Goal: Transaction & Acquisition: Purchase product/service

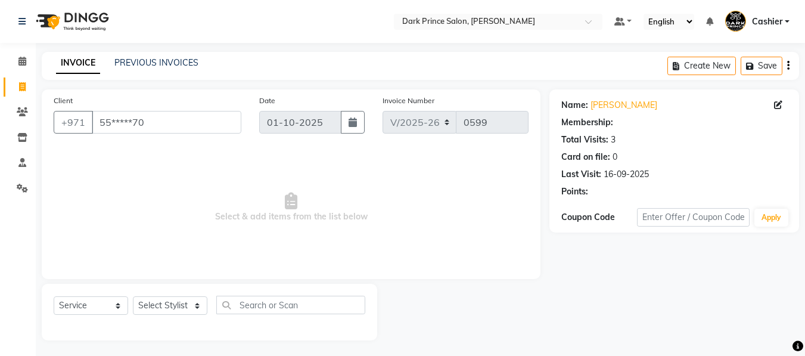
select select "8540"
select select "service"
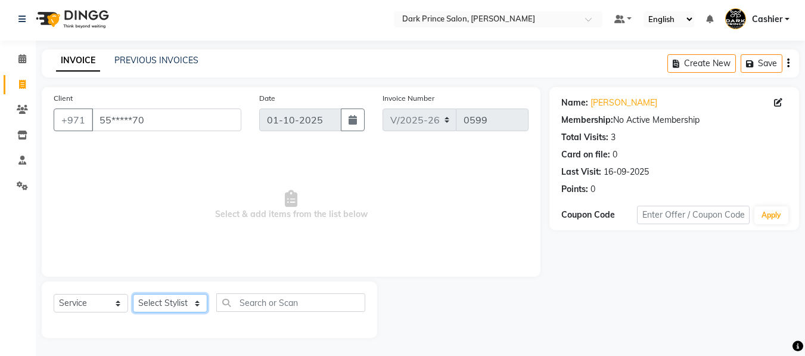
click at [186, 304] on select "Select Stylist [PERSON_NAME] [PERSON_NAME]" at bounding box center [170, 303] width 75 height 18
click at [195, 301] on select "Select Stylist [PERSON_NAME] [PERSON_NAME]" at bounding box center [170, 303] width 75 height 18
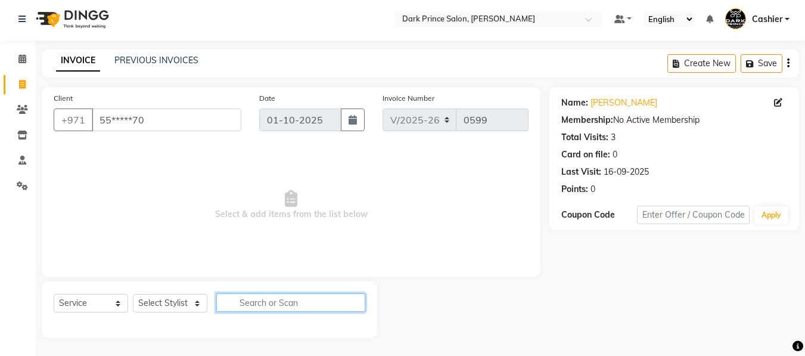
click at [262, 300] on input "text" at bounding box center [290, 302] width 149 height 18
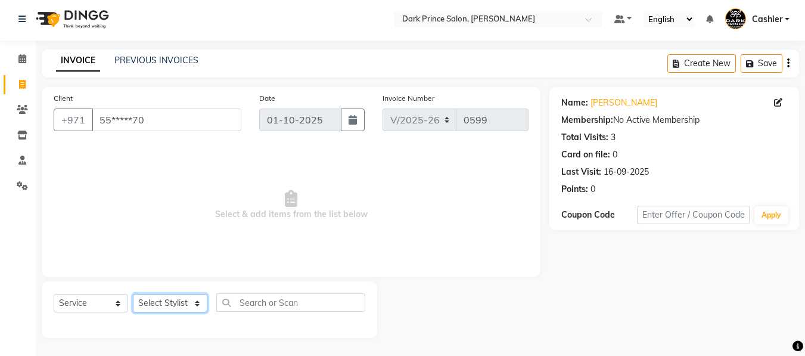
click at [200, 301] on select "Select Stylist [PERSON_NAME] [PERSON_NAME]" at bounding box center [170, 303] width 75 height 18
select select "84431"
click at [133, 294] on select "Select Stylist [PERSON_NAME] [PERSON_NAME]" at bounding box center [170, 303] width 75 height 18
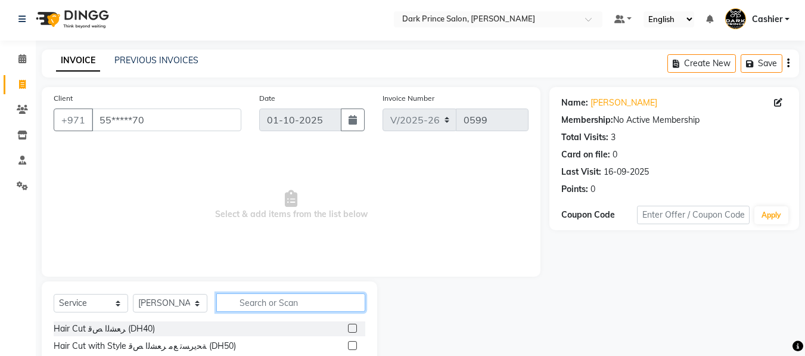
click at [262, 304] on input "text" at bounding box center [290, 302] width 149 height 18
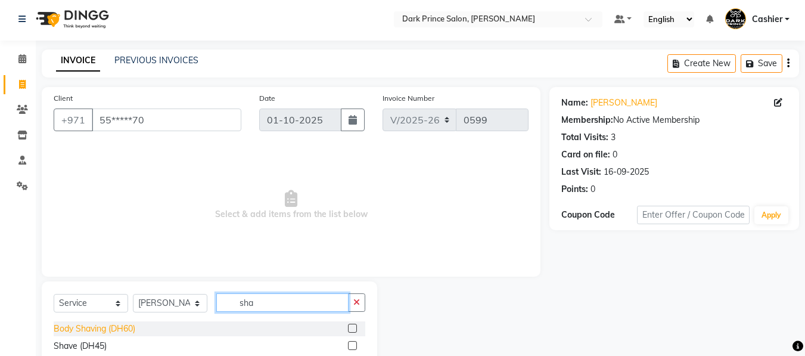
type input "sha"
click at [101, 327] on div "Body Shaving (DH60)" at bounding box center [95, 328] width 82 height 13
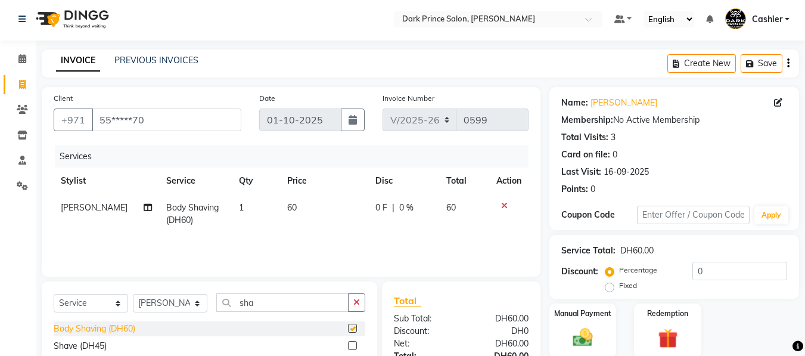
checkbox input "false"
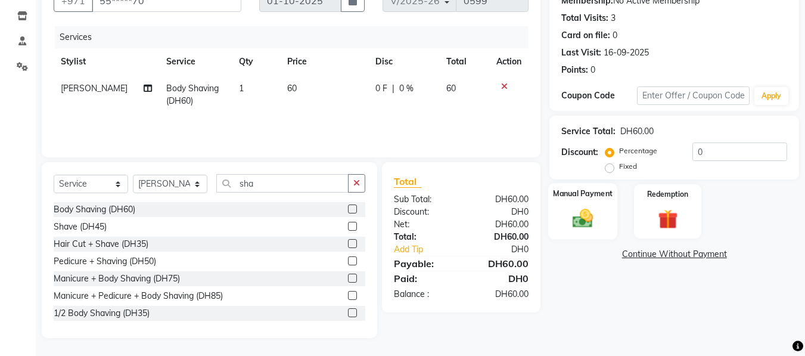
click at [582, 203] on div "Manual Payment" at bounding box center [583, 211] width 70 height 57
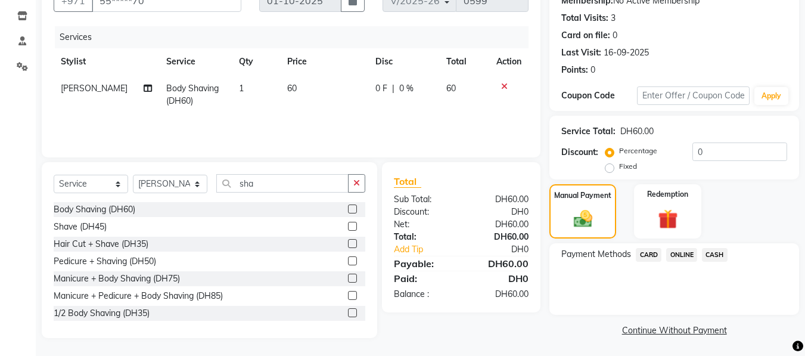
click at [651, 256] on span "CARD" at bounding box center [649, 255] width 26 height 14
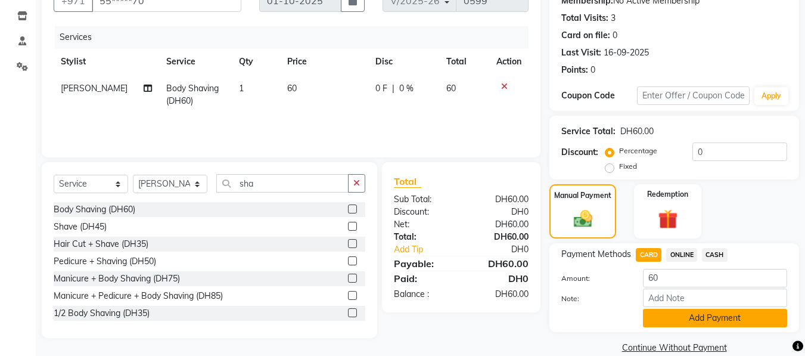
click at [719, 322] on button "Add Payment" at bounding box center [715, 318] width 144 height 18
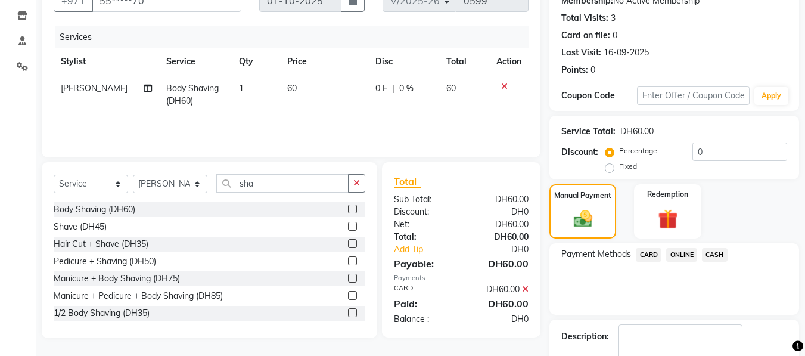
scroll to position [190, 0]
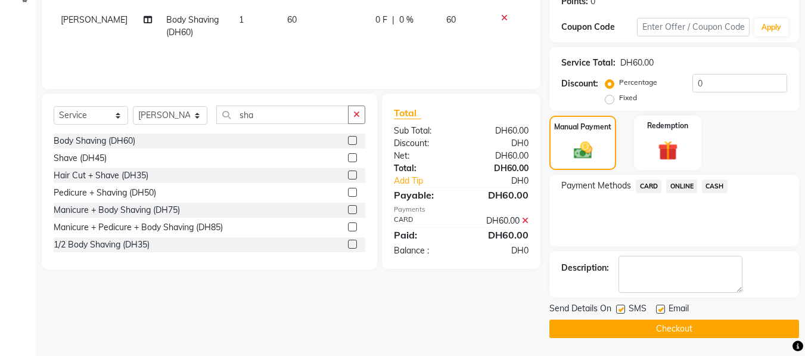
click at [728, 331] on button "Checkout" at bounding box center [675, 328] width 250 height 18
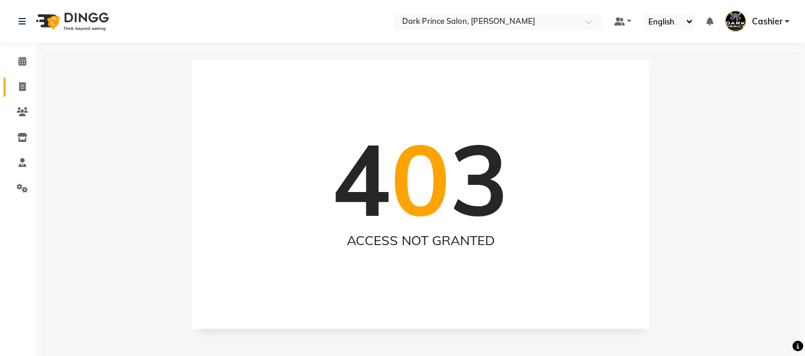
click at [23, 89] on icon at bounding box center [22, 86] width 7 height 9
select select "service"
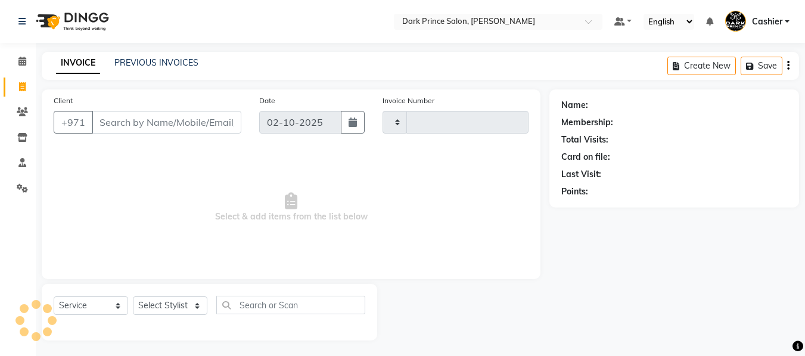
scroll to position [2, 0]
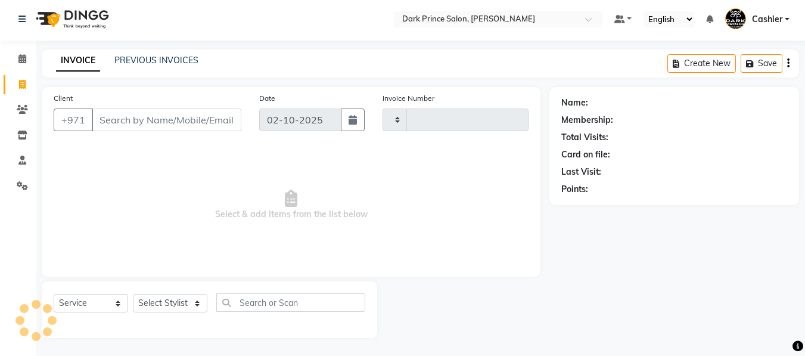
type input "0600"
select select "8540"
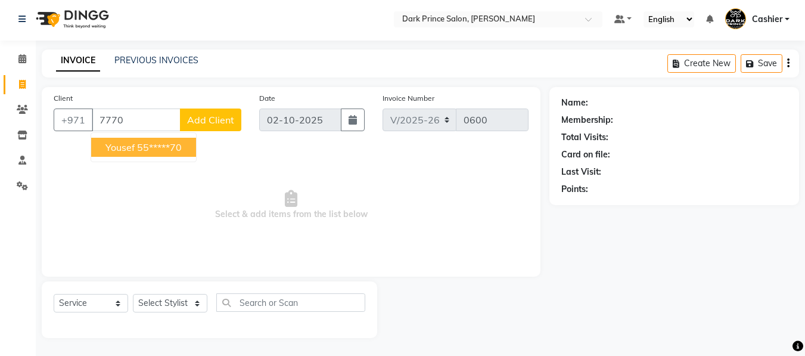
click at [147, 144] on ngb-highlight "55*****70" at bounding box center [159, 147] width 45 height 12
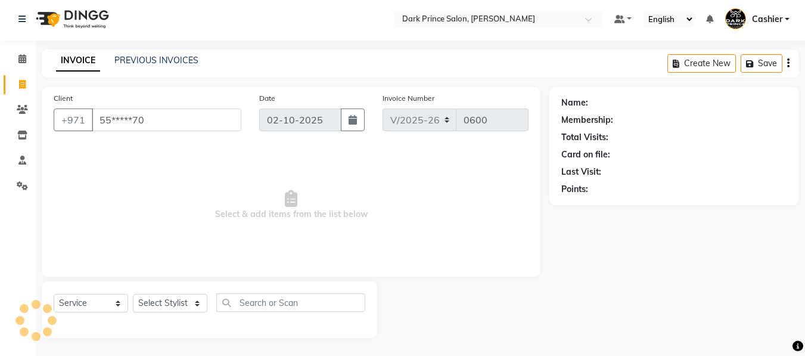
type input "55*****70"
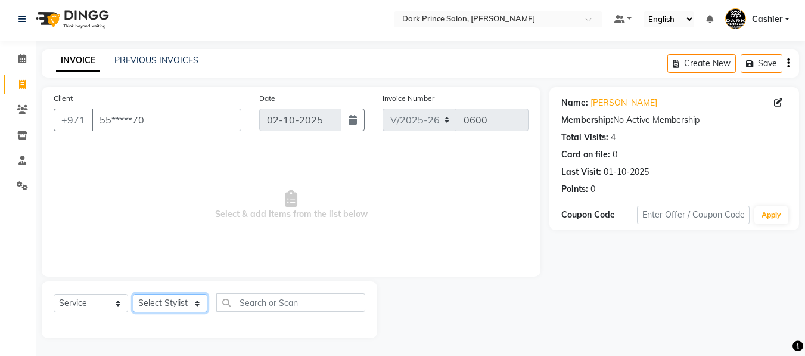
click at [191, 303] on select "Select Stylist [PERSON_NAME] [PERSON_NAME]" at bounding box center [170, 303] width 75 height 18
select select "84431"
click at [133, 294] on select "Select Stylist [PERSON_NAME] [PERSON_NAME]" at bounding box center [170, 303] width 75 height 18
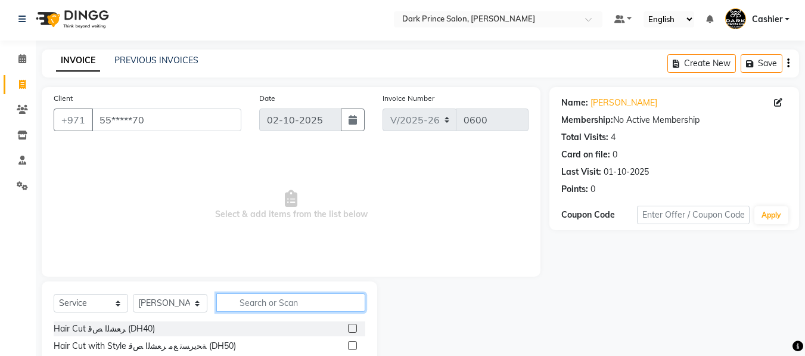
click at [249, 299] on input "text" at bounding box center [290, 302] width 149 height 18
type input "sha"
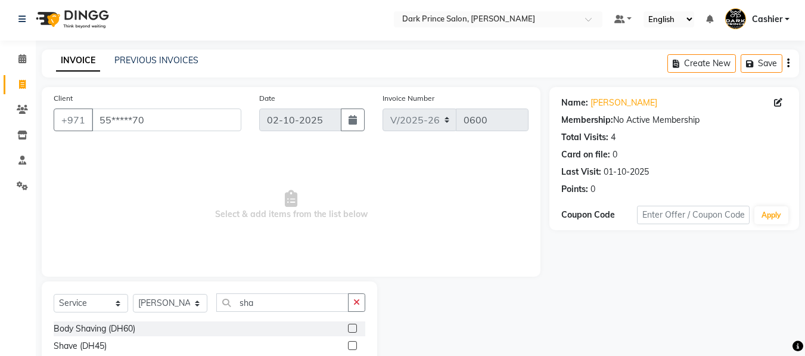
click at [348, 328] on label at bounding box center [352, 328] width 9 height 9
click at [348, 328] on input "checkbox" at bounding box center [352, 329] width 8 height 8
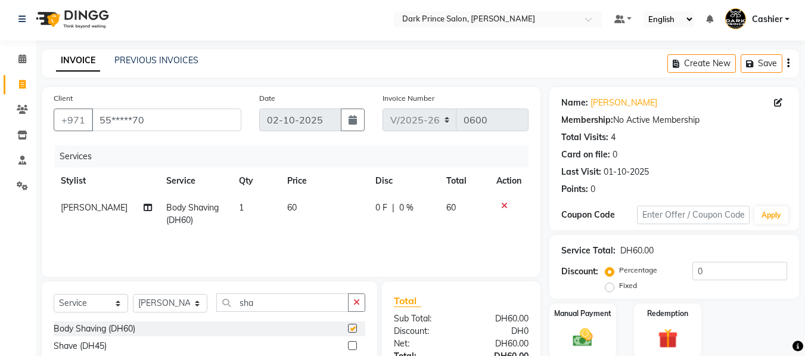
checkbox input "false"
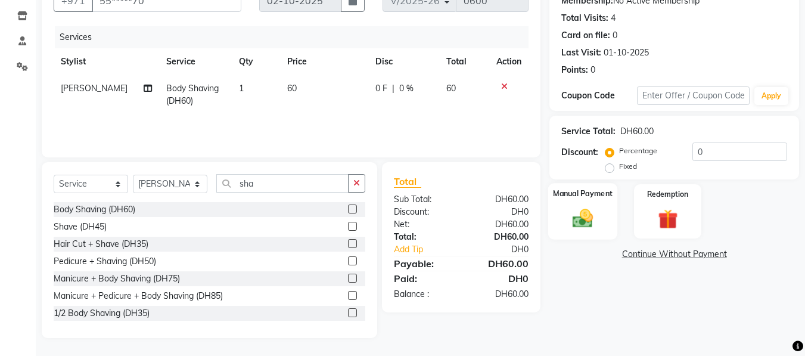
click at [591, 210] on img at bounding box center [582, 218] width 33 height 24
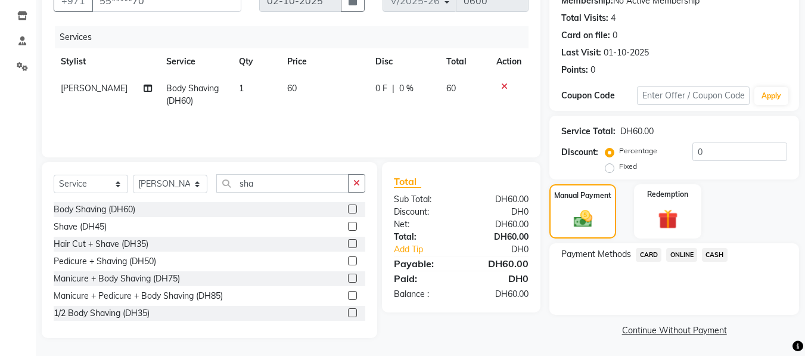
click at [653, 253] on span "CARD" at bounding box center [649, 255] width 26 height 14
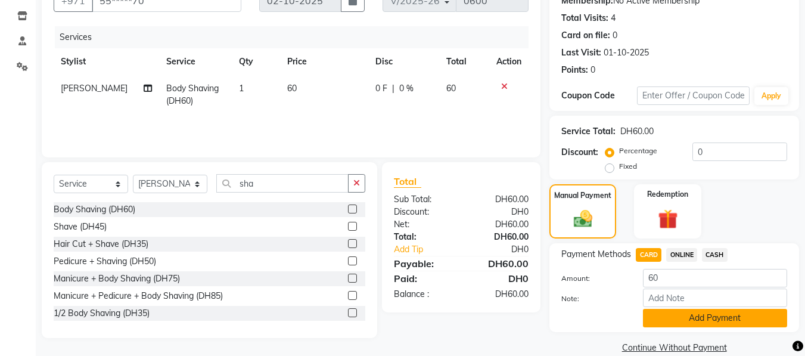
click at [712, 312] on button "Add Payment" at bounding box center [715, 318] width 144 height 18
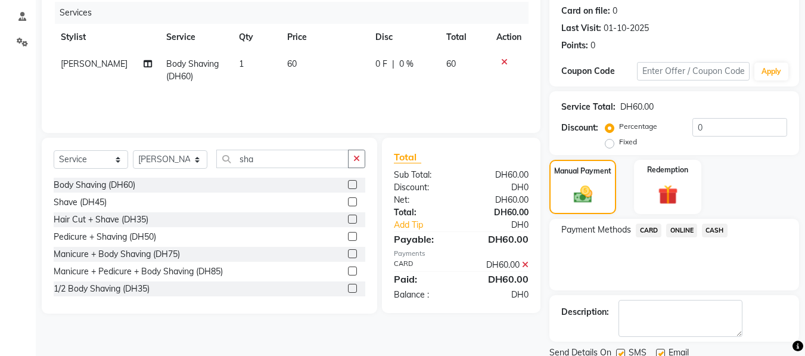
scroll to position [190, 0]
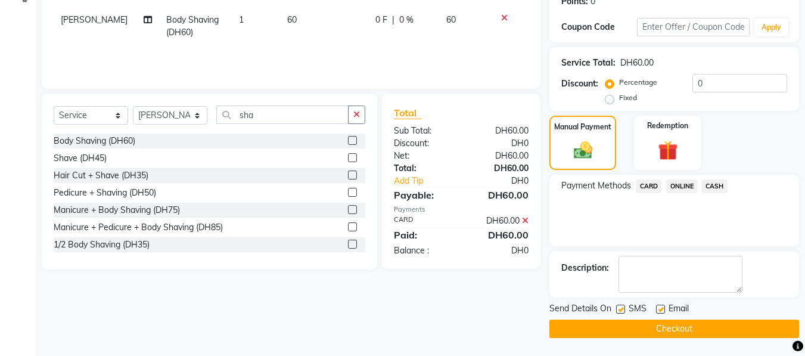
click at [747, 326] on button "Checkout" at bounding box center [675, 328] width 250 height 18
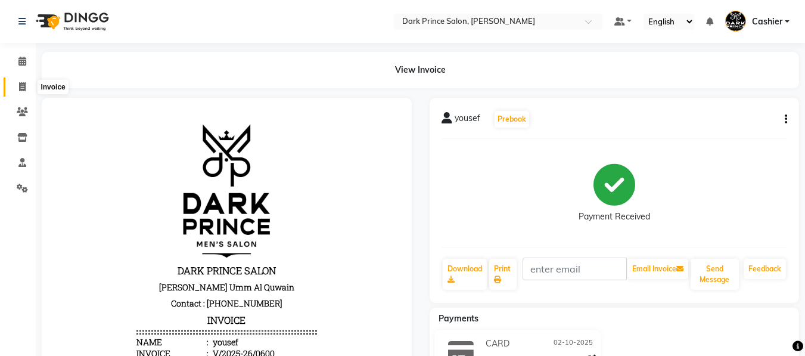
click at [23, 86] on icon at bounding box center [22, 86] width 7 height 9
select select "service"
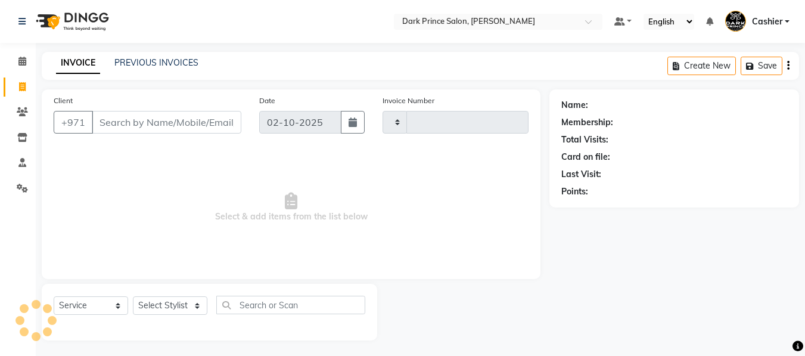
scroll to position [2, 0]
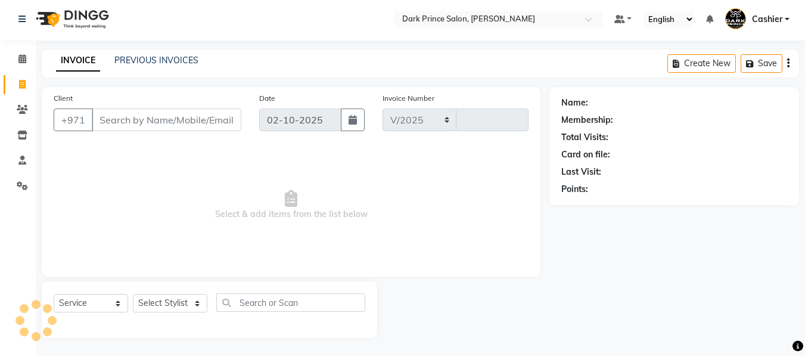
select select "8540"
type input "0601"
